Goal: Information Seeking & Learning: Learn about a topic

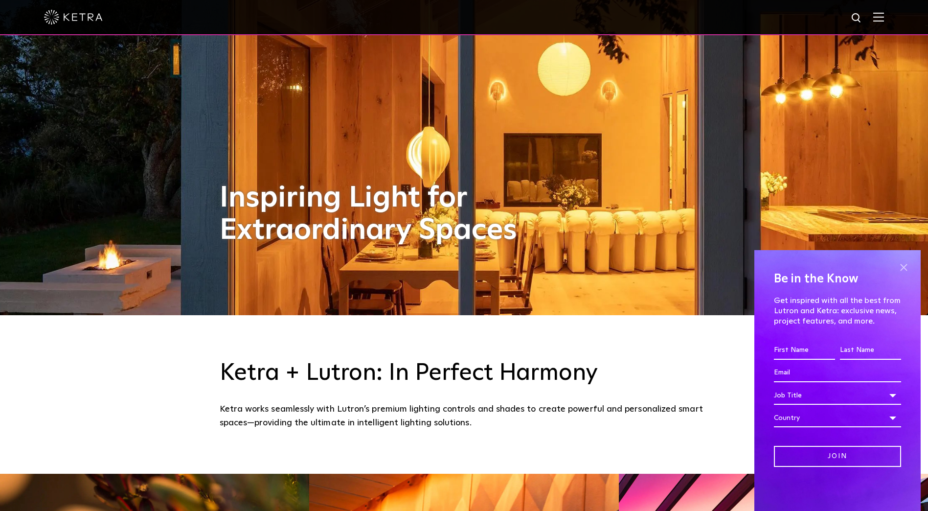
click at [901, 265] on span at bounding box center [904, 267] width 15 height 15
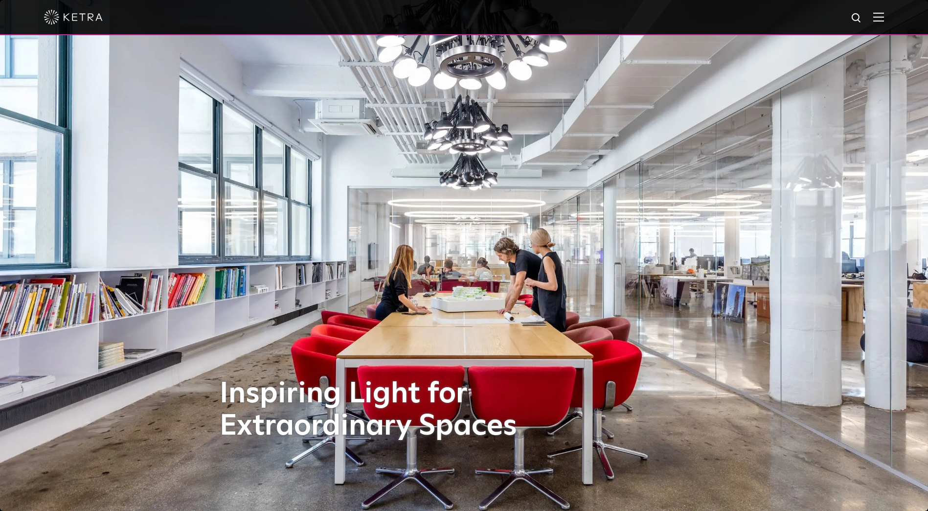
click at [884, 20] on img at bounding box center [879, 16] width 11 height 9
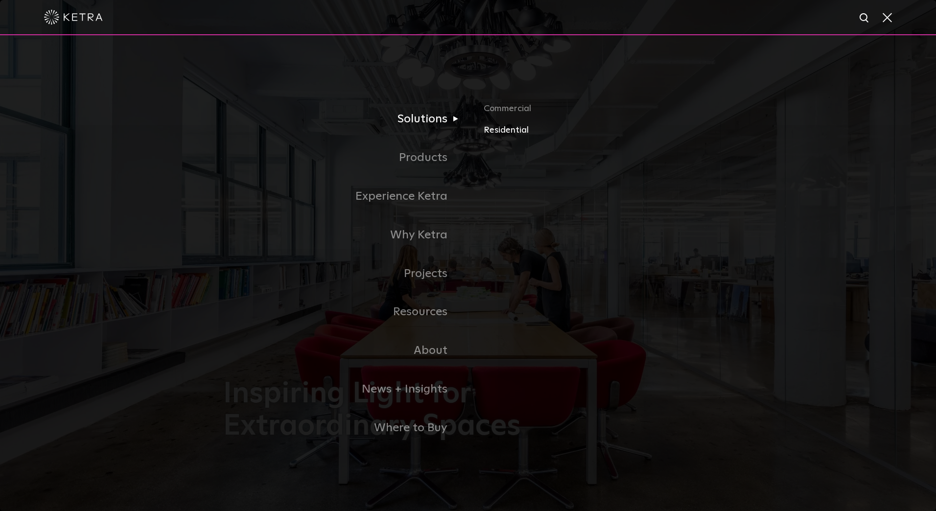
click at [496, 133] on link "Residential" at bounding box center [598, 130] width 229 height 14
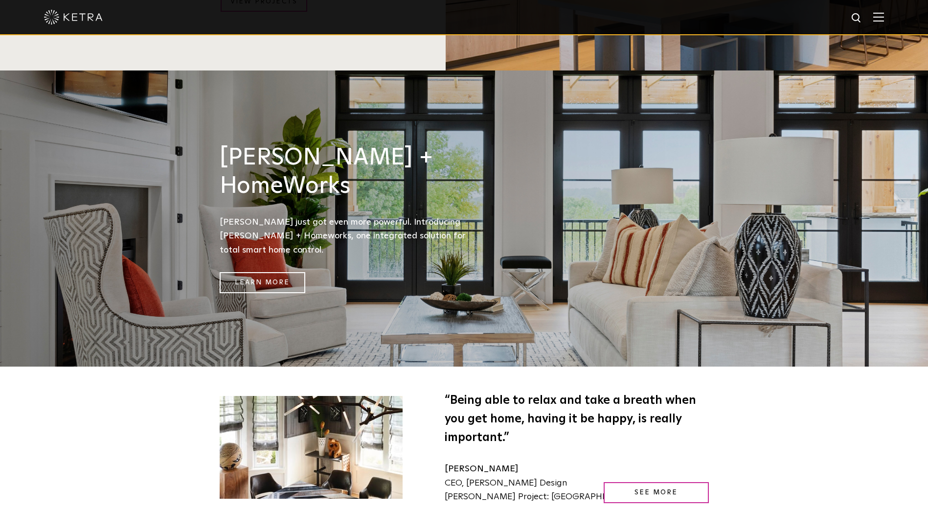
scroll to position [1321, 0]
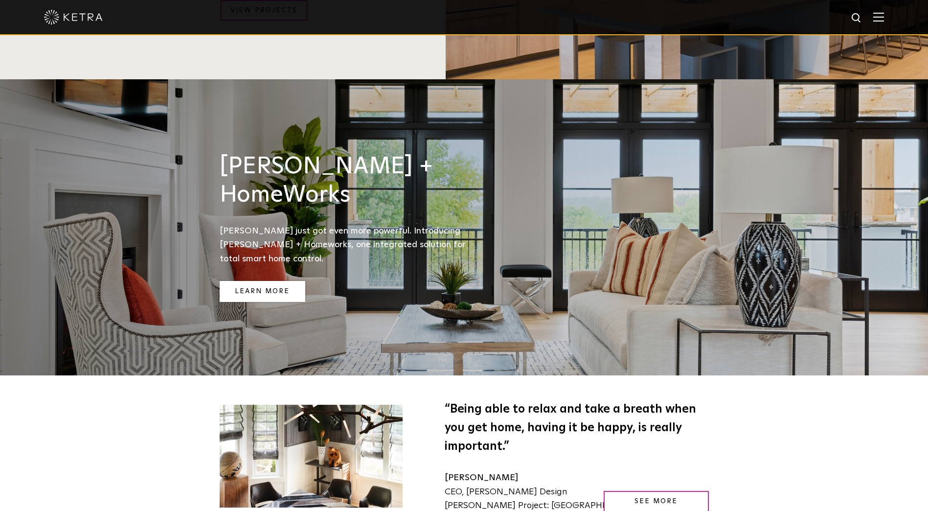
click at [281, 281] on link "Learn More" at bounding box center [263, 291] width 86 height 21
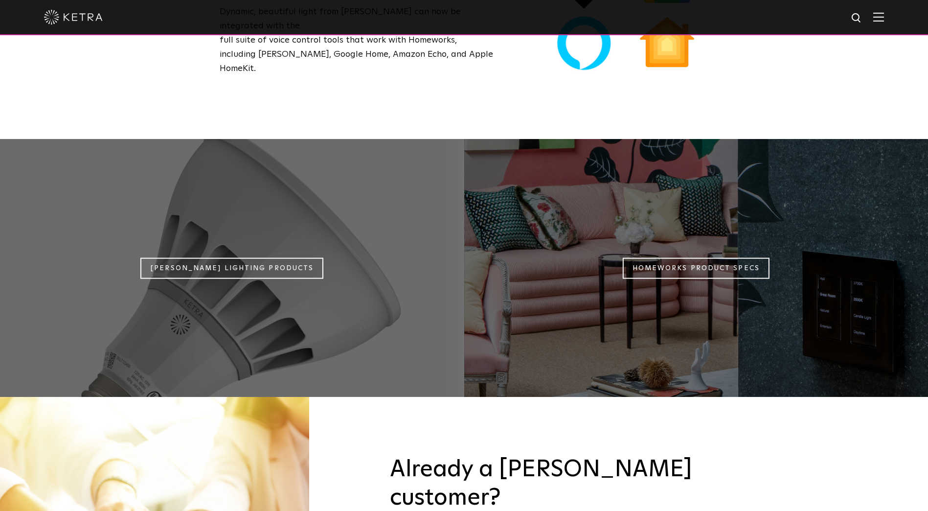
scroll to position [881, 0]
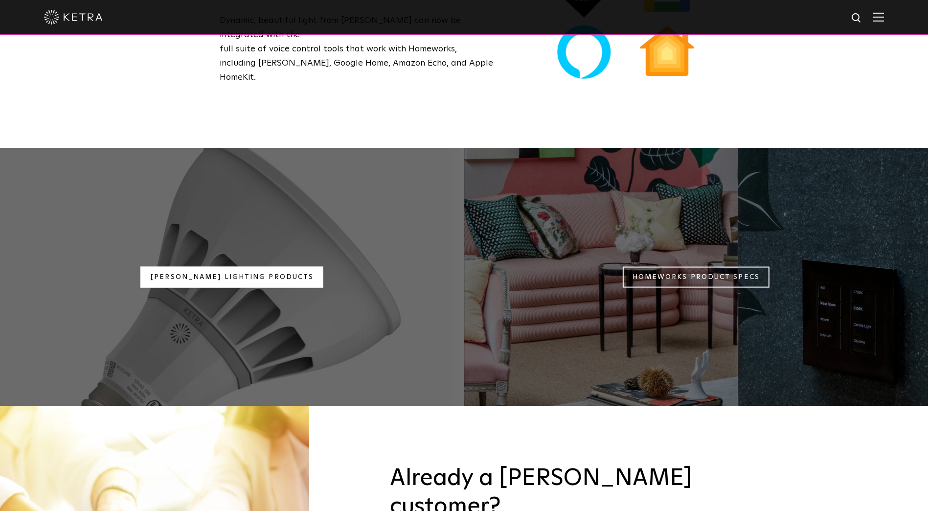
click at [282, 266] on link "[PERSON_NAME] Lighting Products" at bounding box center [231, 276] width 183 height 21
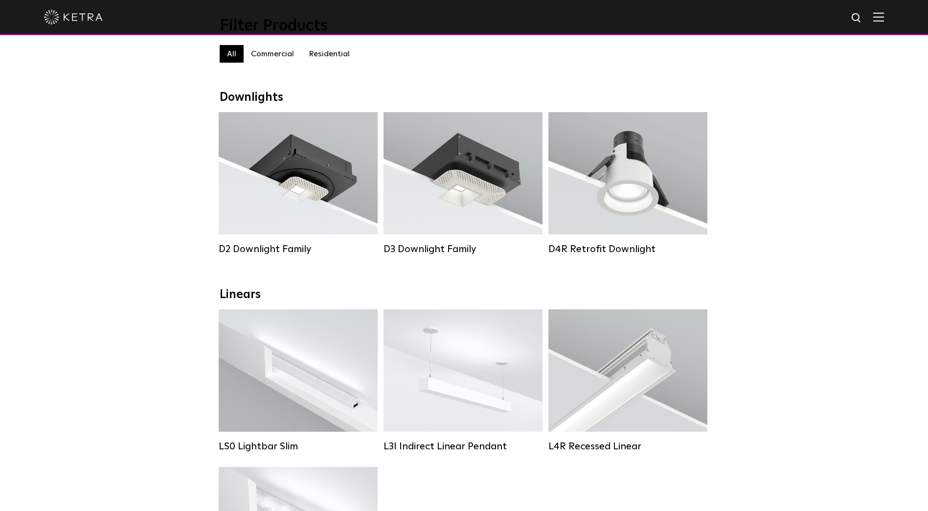
scroll to position [98, 0]
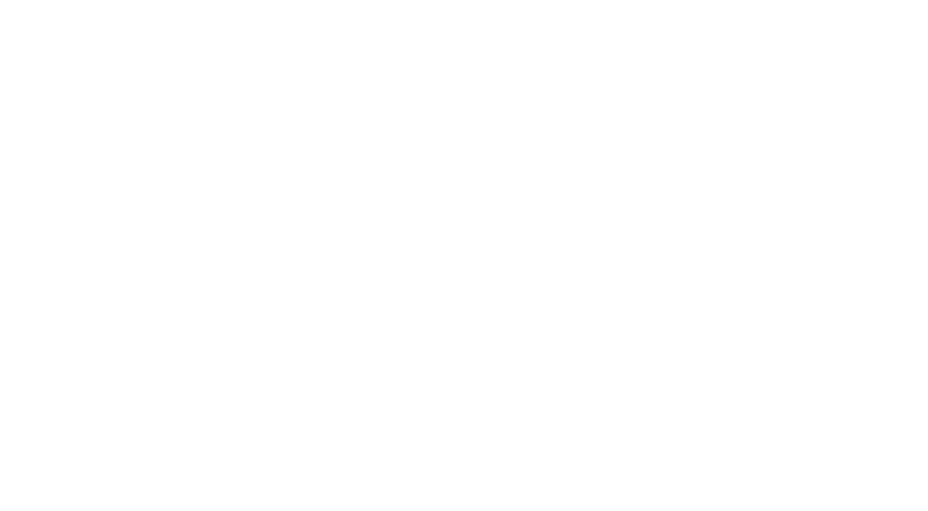
scroll to position [880, 0]
